Goal: Task Accomplishment & Management: Manage account settings

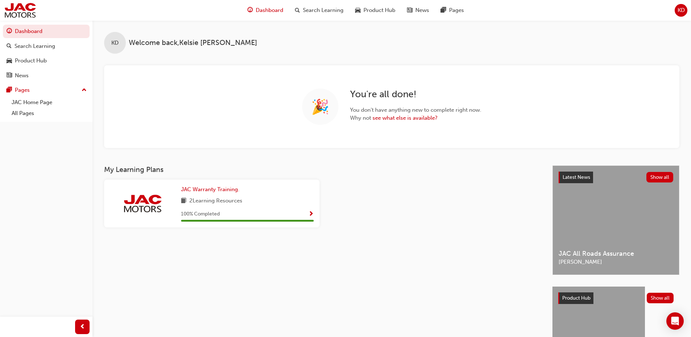
click at [679, 14] on span "KD" at bounding box center [680, 10] width 7 height 8
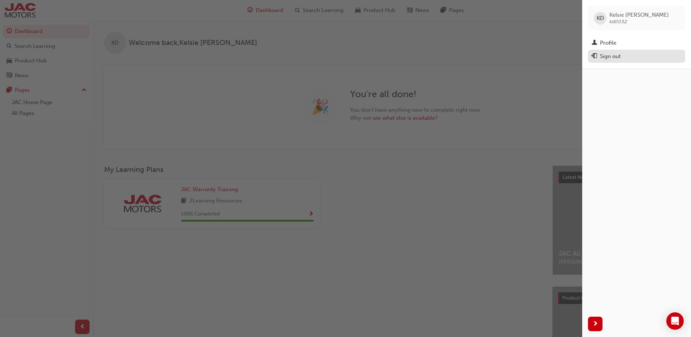
click at [614, 57] on div "Sign out" at bounding box center [610, 56] width 21 height 8
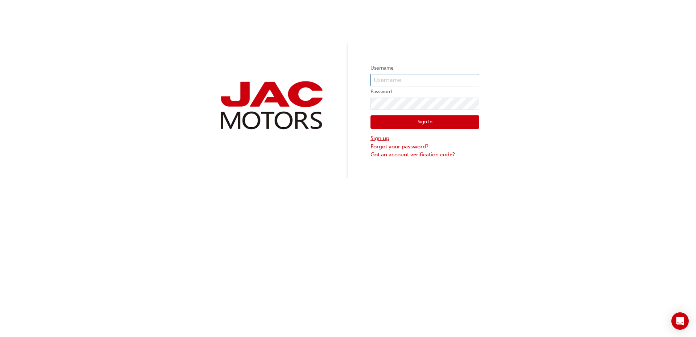
type input "KD0032"
click at [381, 140] on link "Sign up" at bounding box center [425, 138] width 109 height 8
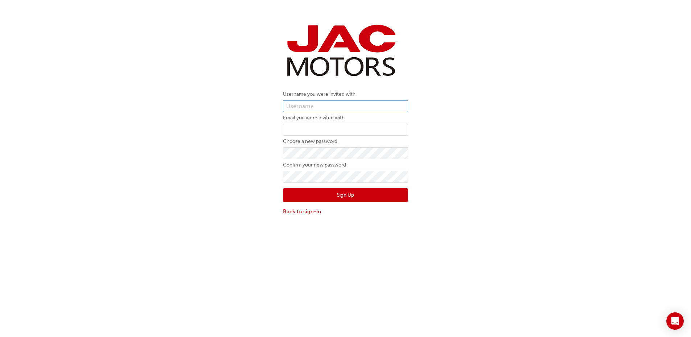
type input "KD0032"
click at [305, 135] on input "email" at bounding box center [345, 130] width 125 height 12
click at [292, 126] on input "email" at bounding box center [345, 130] width 125 height 12
click at [318, 102] on input "KD0032" at bounding box center [345, 106] width 125 height 12
click at [285, 210] on link "Back to sign-in" at bounding box center [345, 211] width 125 height 8
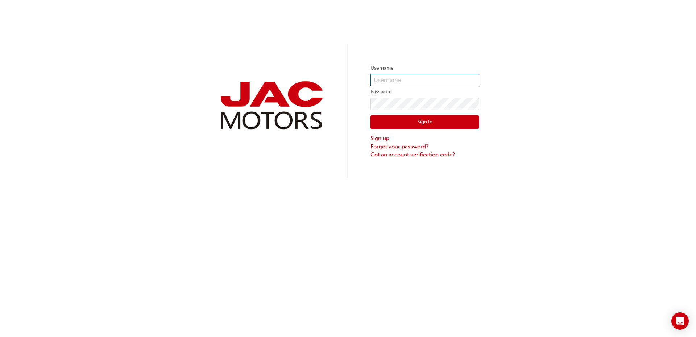
type input "KD0032"
click at [446, 119] on button "Sign In" at bounding box center [425, 122] width 109 height 14
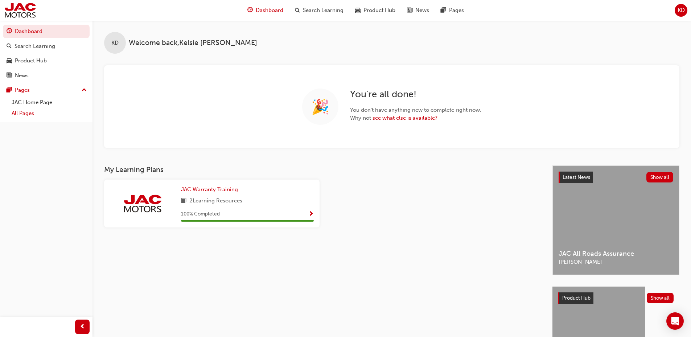
click at [29, 111] on link "All Pages" at bounding box center [49, 113] width 81 height 11
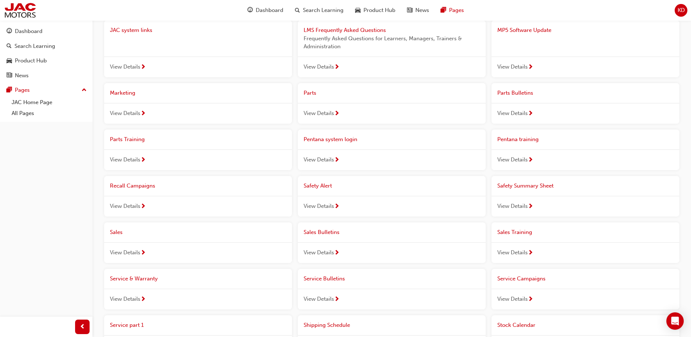
scroll to position [435, 0]
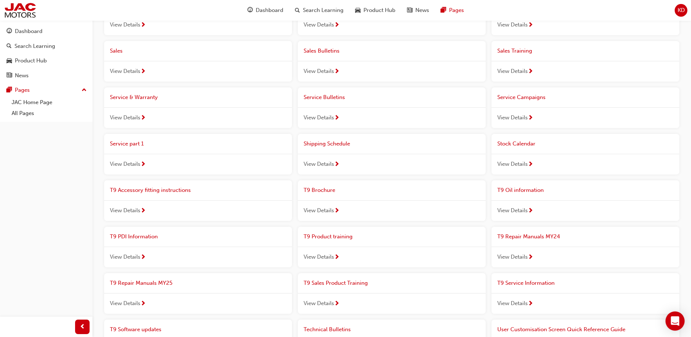
click at [674, 320] on icon "Open Intercom Messenger" at bounding box center [674, 320] width 8 height 9
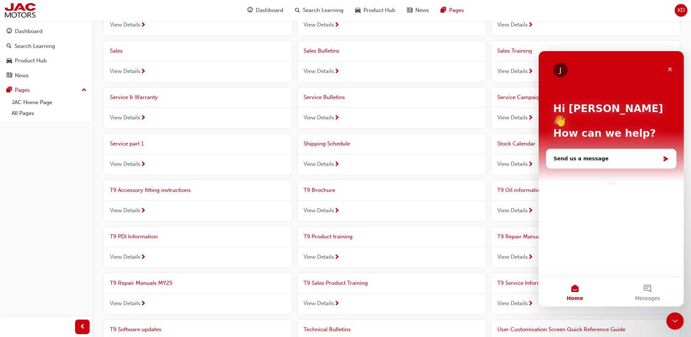
scroll to position [0, 0]
click at [641, 285] on button "1 Messages" at bounding box center [647, 291] width 73 height 29
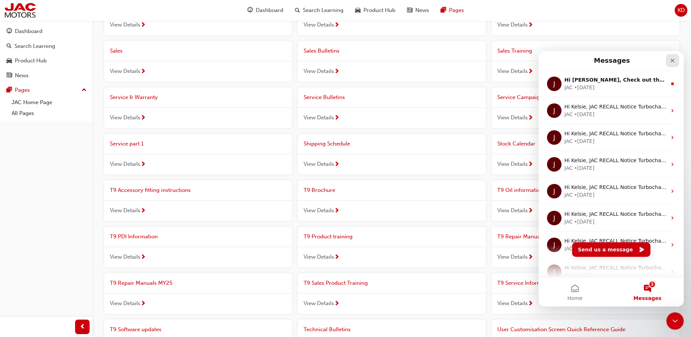
click at [672, 60] on icon "Close" at bounding box center [672, 61] width 4 height 4
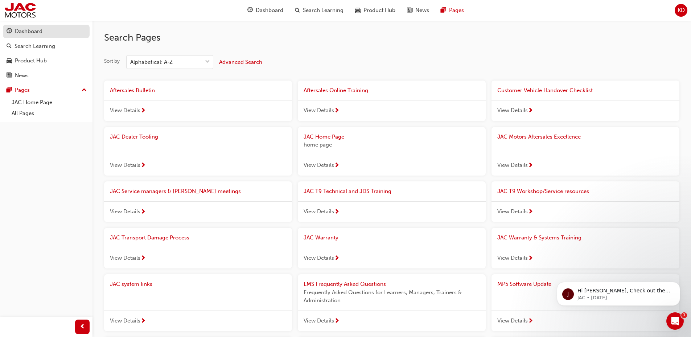
click at [38, 31] on div "Dashboard" at bounding box center [29, 31] width 28 height 8
